Goal: Task Accomplishment & Management: Complete application form

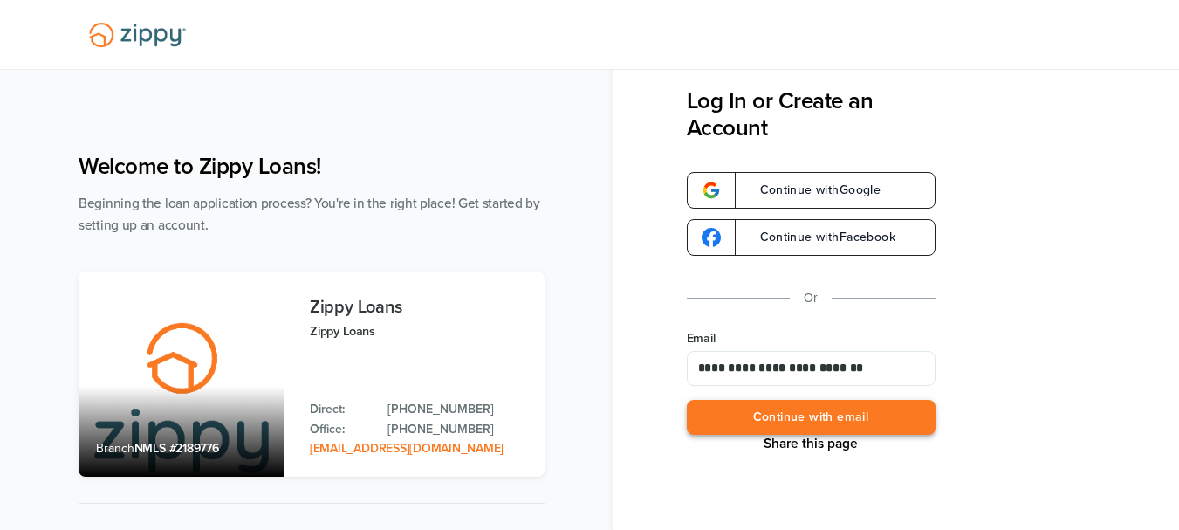
type input "**********"
click at [847, 421] on button "Continue with email" at bounding box center [811, 418] width 249 height 36
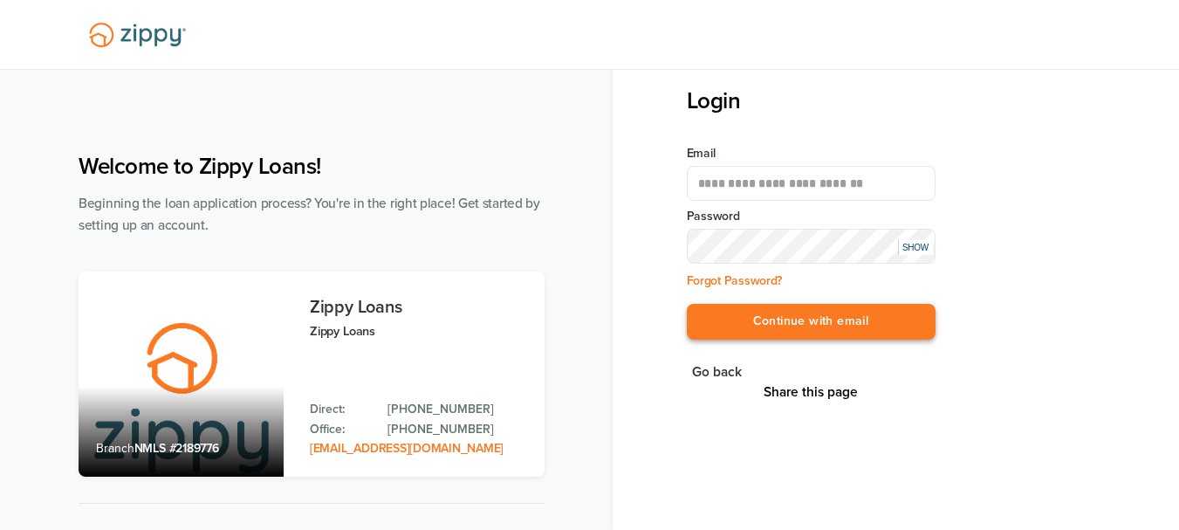
click at [790, 332] on button "Continue with email" at bounding box center [811, 322] width 249 height 36
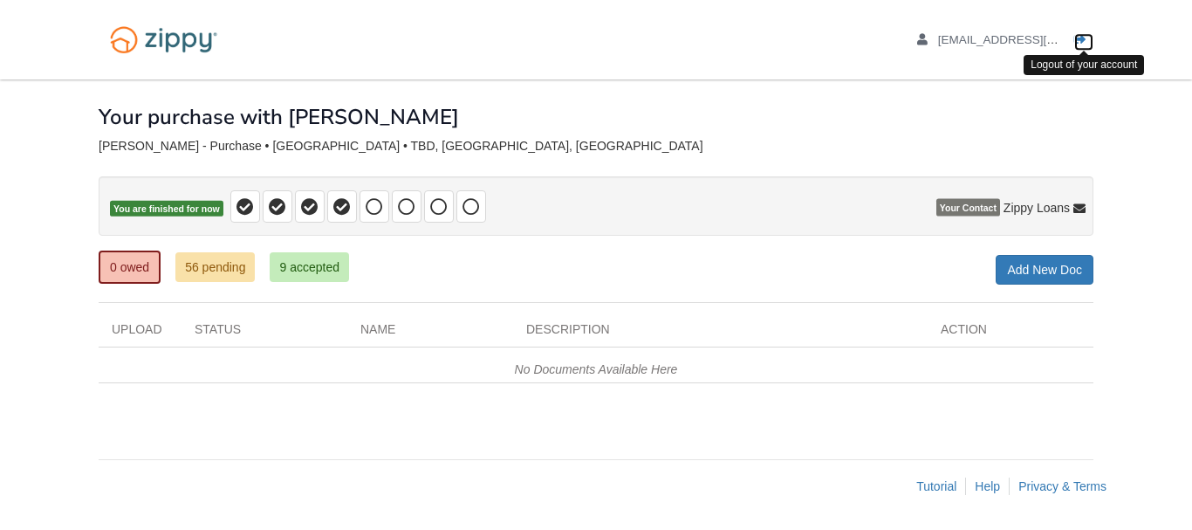
click at [1077, 44] on icon "Log out" at bounding box center [1080, 40] width 12 height 12
